Goal: Transaction & Acquisition: Purchase product/service

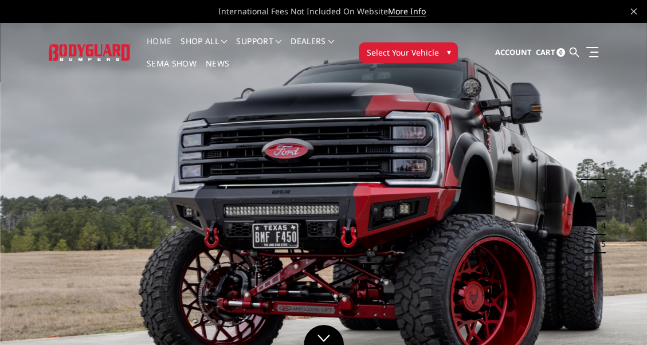
click at [440, 49] on button "Select Your Vehicle ▾" at bounding box center [408, 52] width 99 height 21
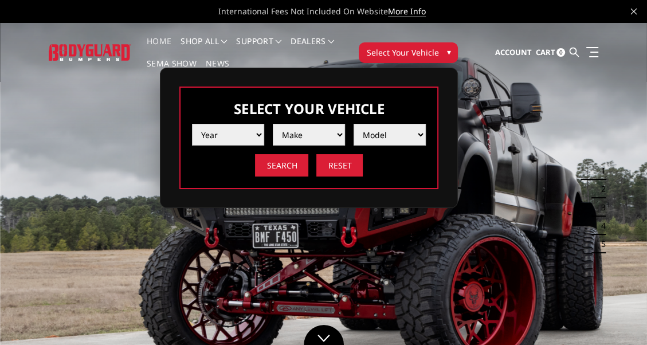
click at [241, 128] on select "Year 2025 2024 2023 2022 2021 2020 2019 2018 2017 2016 2015 2014 2013 2012 2011…" at bounding box center [228, 135] width 72 height 22
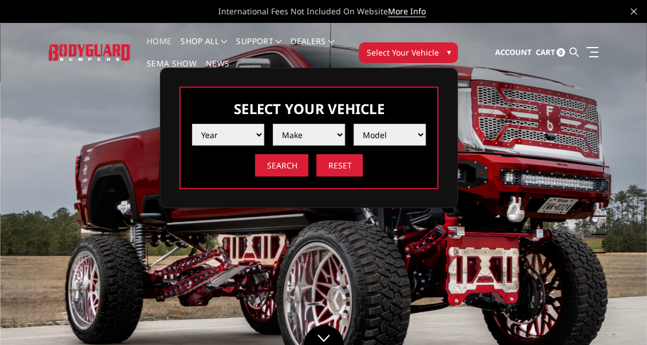
select select "yr_2024"
click at [192, 124] on select "Year 2025 2024 2023 2022 2021 2020 2019 2018 2017 2016 2015 2014 2013 2012 2011…" at bounding box center [228, 135] width 72 height 22
click at [327, 130] on select "Make Chevrolet Ford GMC Ram Toyota" at bounding box center [309, 135] width 72 height 22
select select "mk_chevrolet"
click at [273, 124] on select "Make Chevrolet Ford GMC Ram Toyota" at bounding box center [309, 135] width 72 height 22
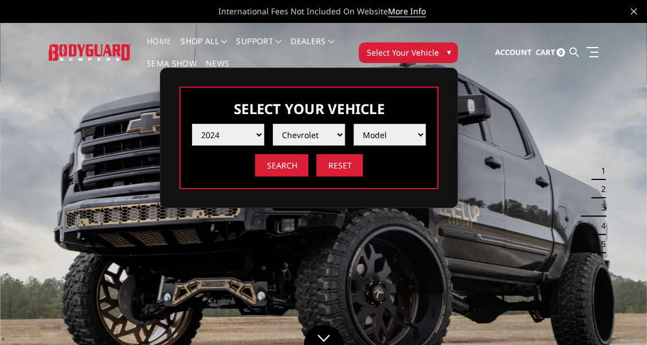
click at [387, 133] on select "Model Silverado 1500 Silverado 2500 / 3500 Silverado 4500 / 5500 / 6500" at bounding box center [390, 135] width 72 height 22
select select "md_silverado-2500-3500"
click at [354, 124] on select "Model Silverado 1500 Silverado 2500 / 3500 Silverado 4500 / 5500 / 6500" at bounding box center [390, 135] width 72 height 22
click at [270, 163] on input "Search" at bounding box center [281, 165] width 53 height 22
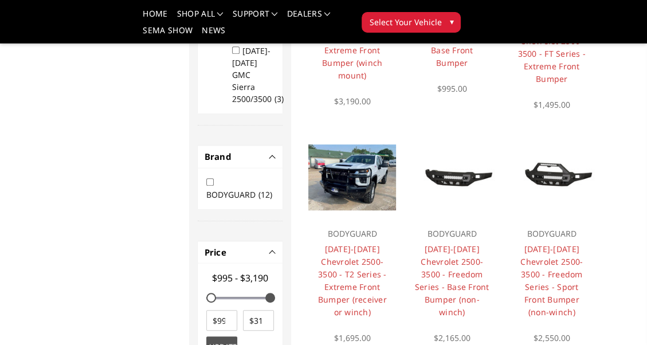
scroll to position [401, 0]
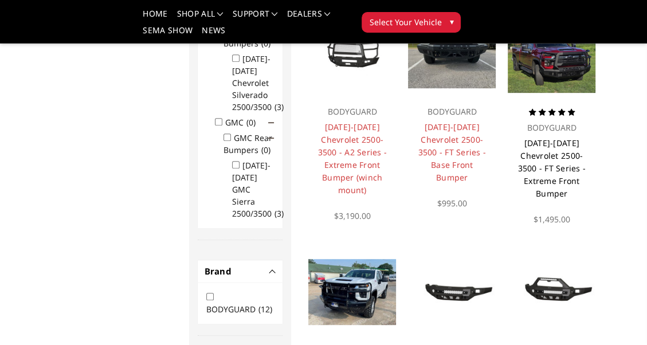
click at [553, 163] on link "2024-2026 Chevrolet 2500-3500 - FT Series - Extreme Front Bumper" at bounding box center [551, 168] width 68 height 61
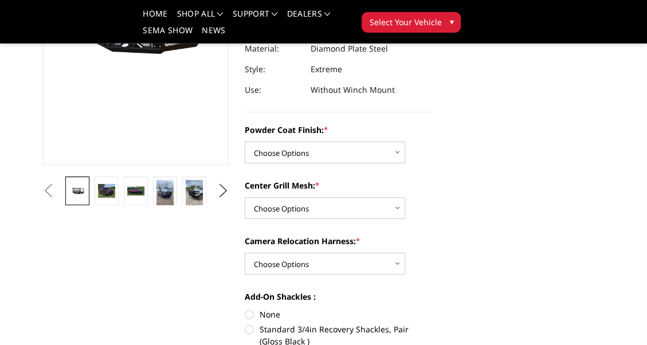
scroll to position [229, 0]
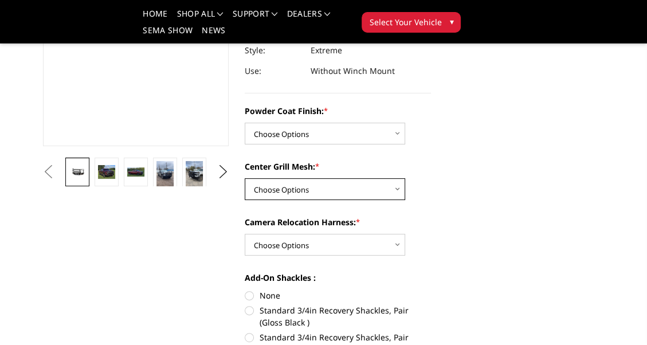
click at [381, 187] on select "Choose Options WITH Expanded Metal in Center Grill WITHOUT Expanded Metal in Ce…" at bounding box center [325, 189] width 160 height 22
click at [382, 187] on select "Choose Options WITH Expanded Metal in Center Grill WITHOUT Expanded Metal in Ce…" at bounding box center [325, 189] width 160 height 22
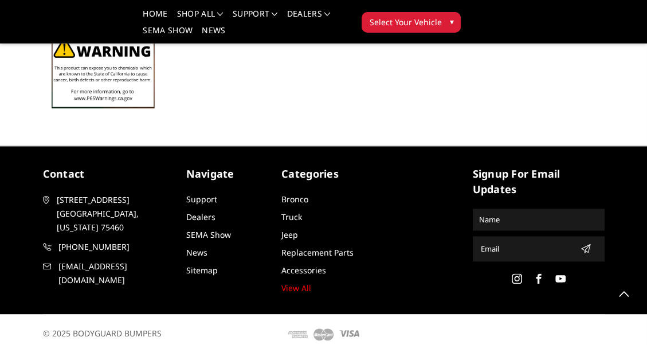
scroll to position [1273, 0]
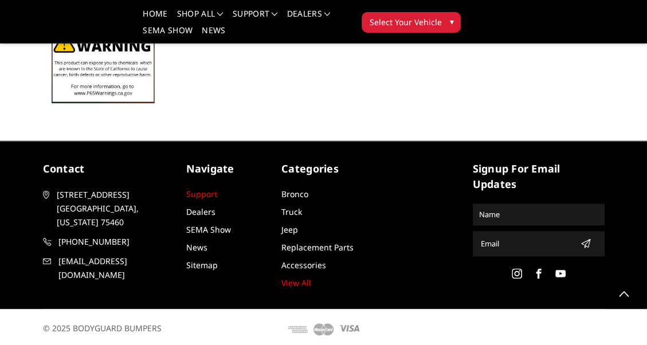
click at [202, 189] on link "Support" at bounding box center [201, 194] width 31 height 11
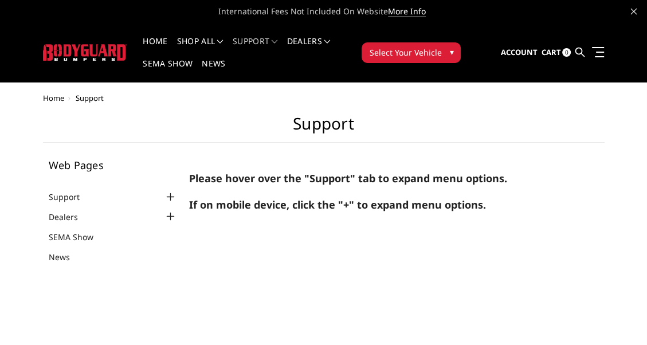
click at [170, 196] on div at bounding box center [171, 197] width 14 height 14
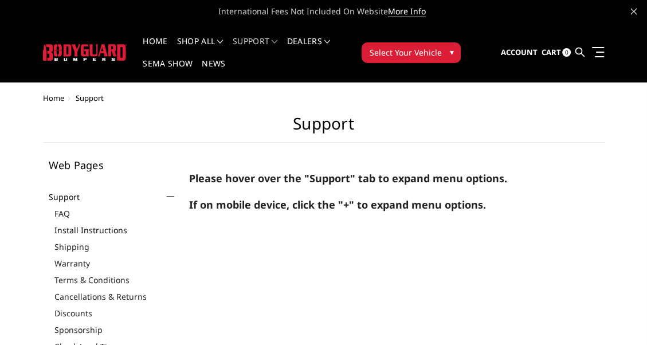
click at [92, 230] on link "Install Instructions" at bounding box center [115, 230] width 123 height 12
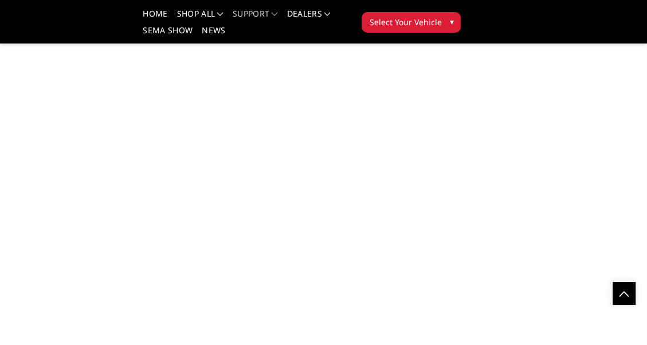
scroll to position [3209, 0]
